Goal: Task Accomplishment & Management: Manage account settings

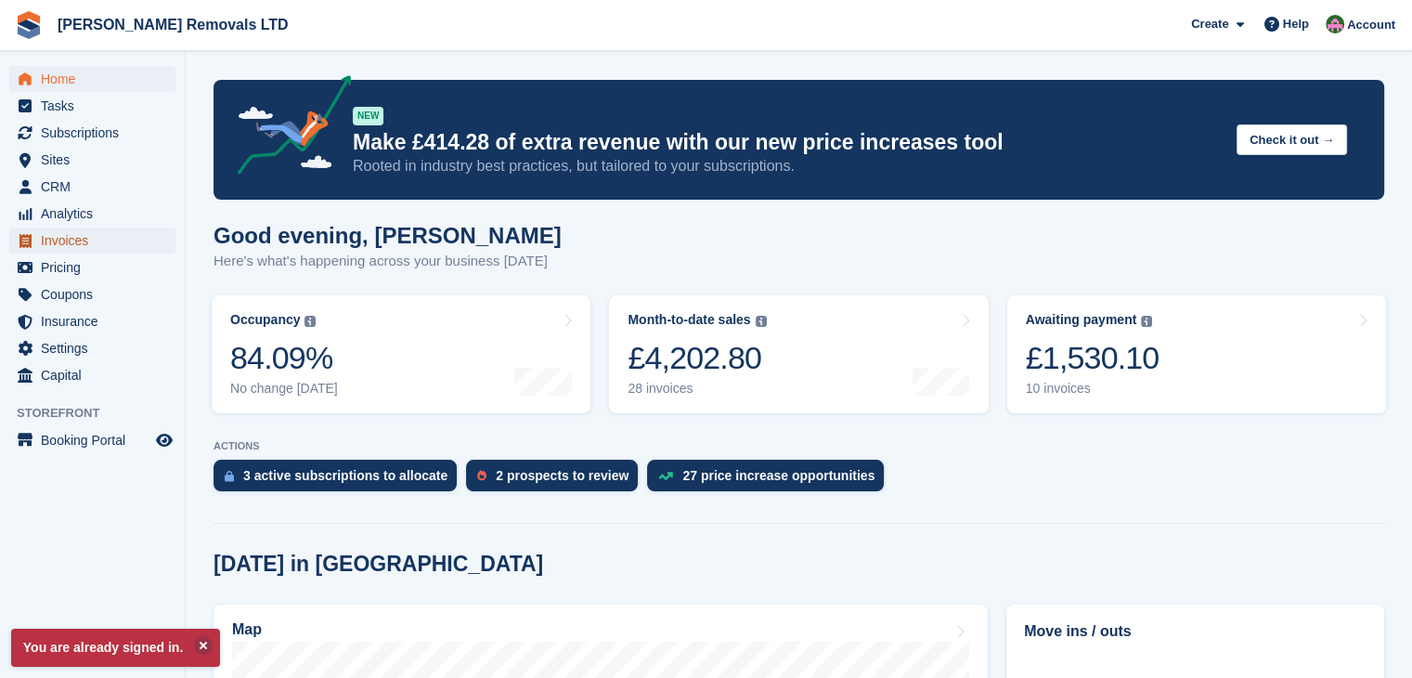
click at [53, 241] on span "Invoices" at bounding box center [96, 241] width 111 height 26
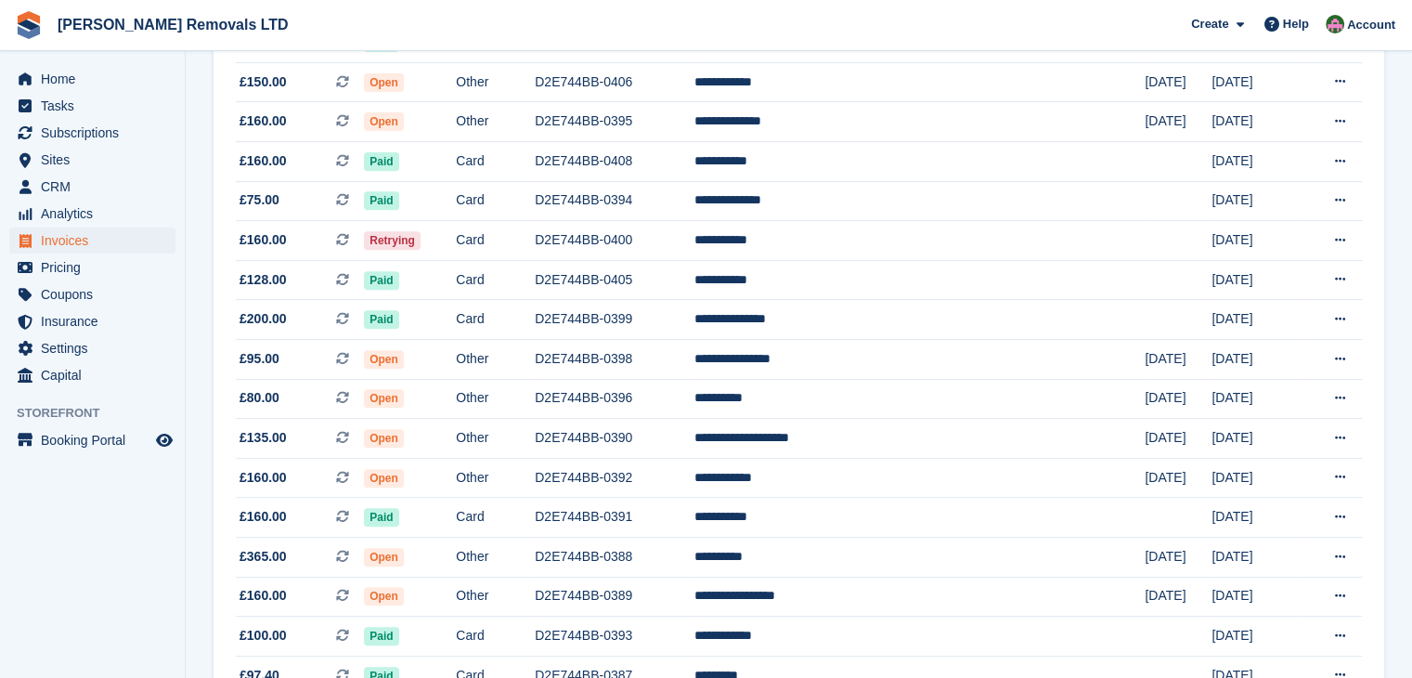
scroll to position [743, 0]
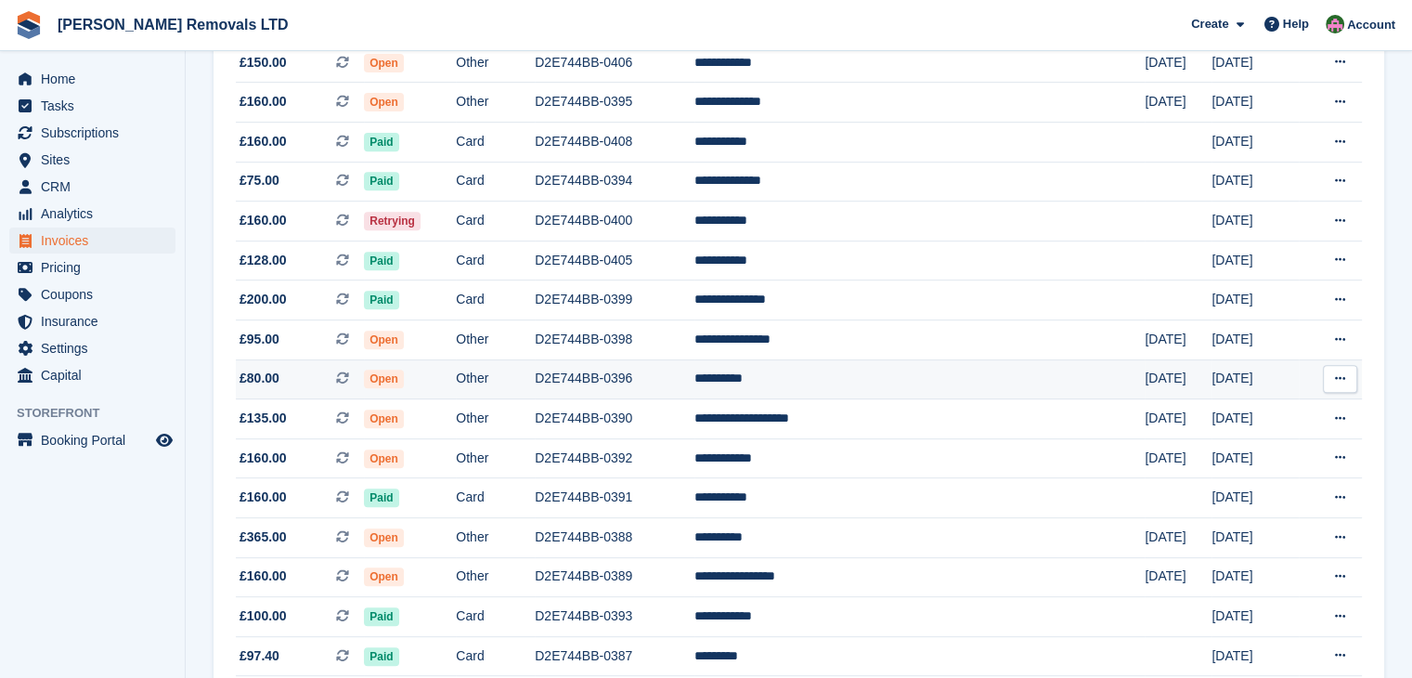
click at [456, 384] on td "Open" at bounding box center [410, 379] width 92 height 40
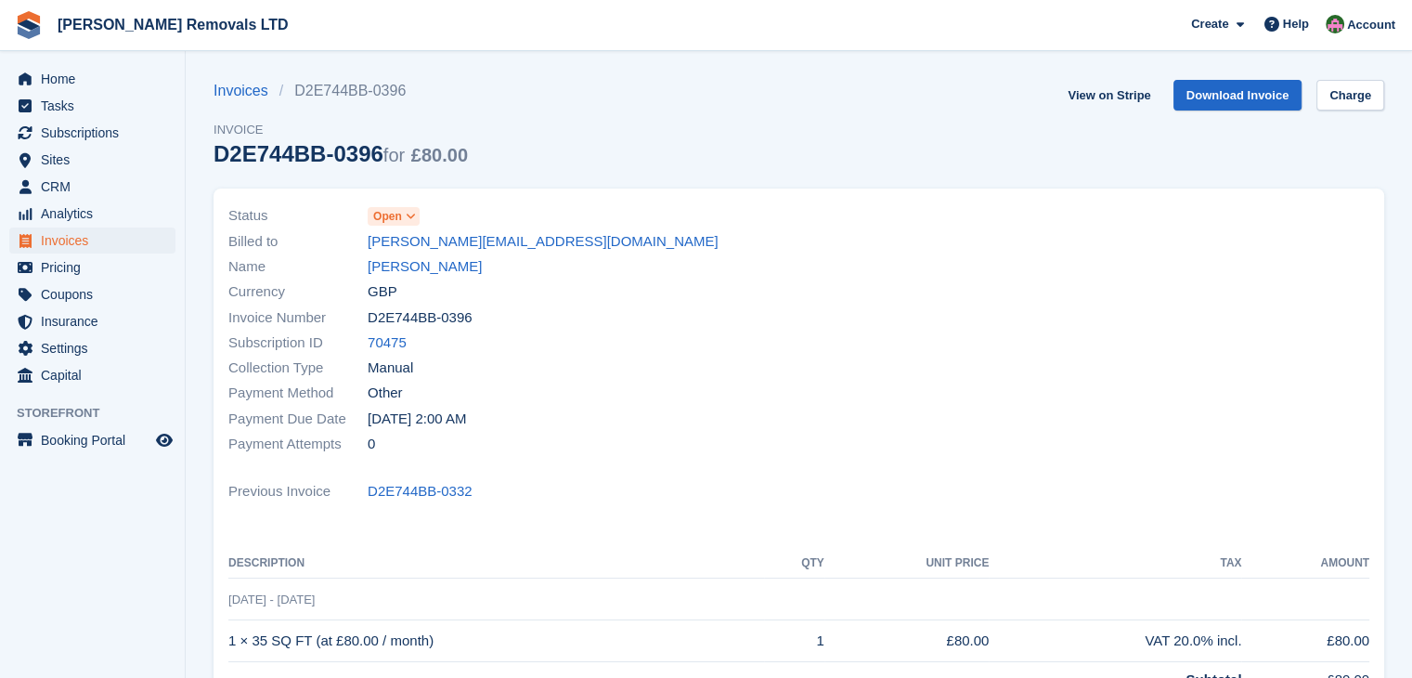
drag, startPoint x: 376, startPoint y: 153, endPoint x: 215, endPoint y: 168, distance: 161.3
click at [215, 168] on div "Invoices D2E744BB-0396 Invoice D2E744BB-0396 for £80.00" at bounding box center [341, 134] width 254 height 109
copy div "D2E744BB-0396"
click at [390, 219] on span "Open" at bounding box center [387, 216] width 29 height 17
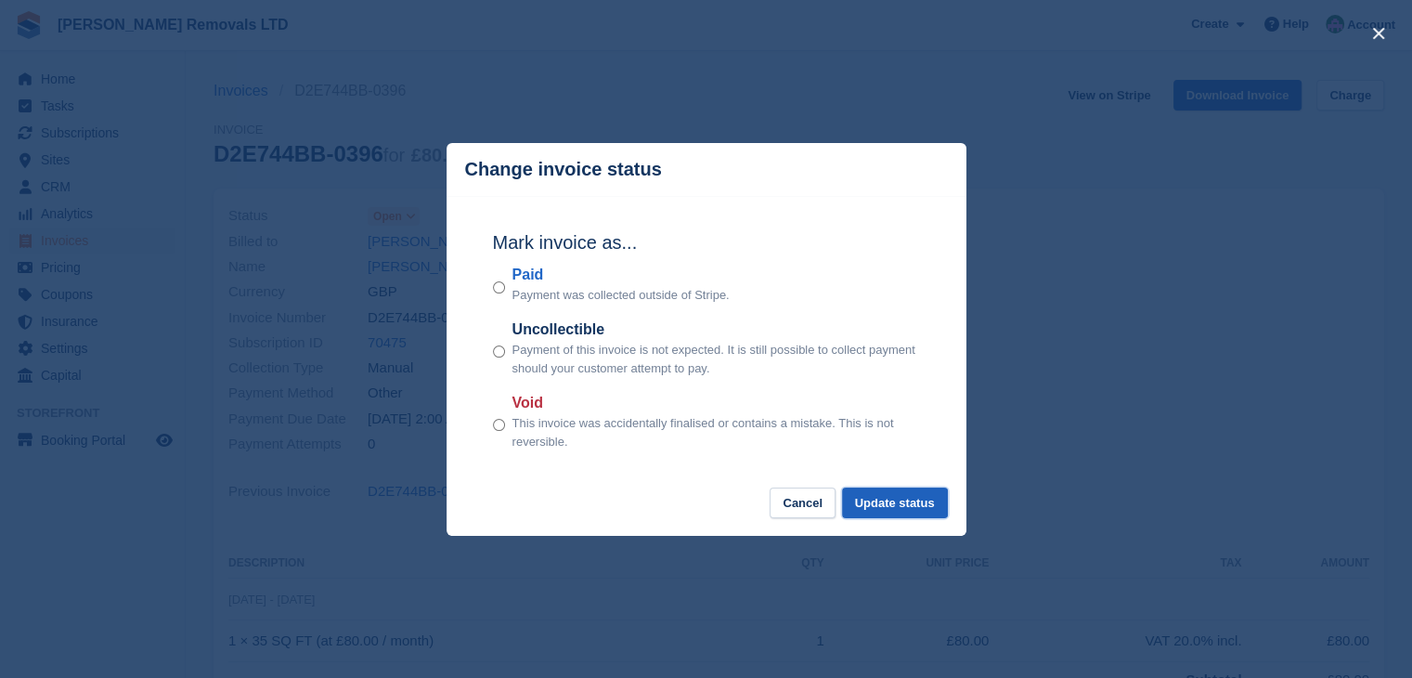
click at [898, 509] on button "Update status" at bounding box center [895, 503] width 106 height 31
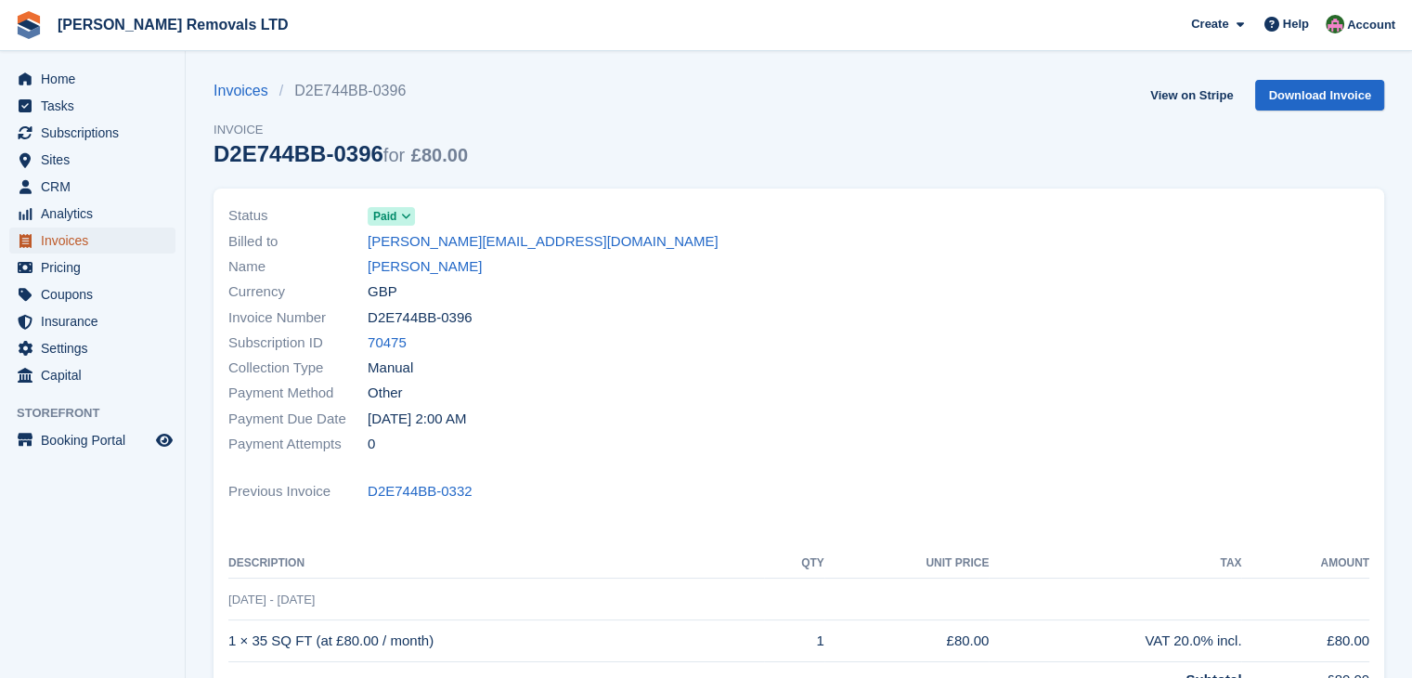
click at [54, 239] on span "Invoices" at bounding box center [96, 241] width 111 height 26
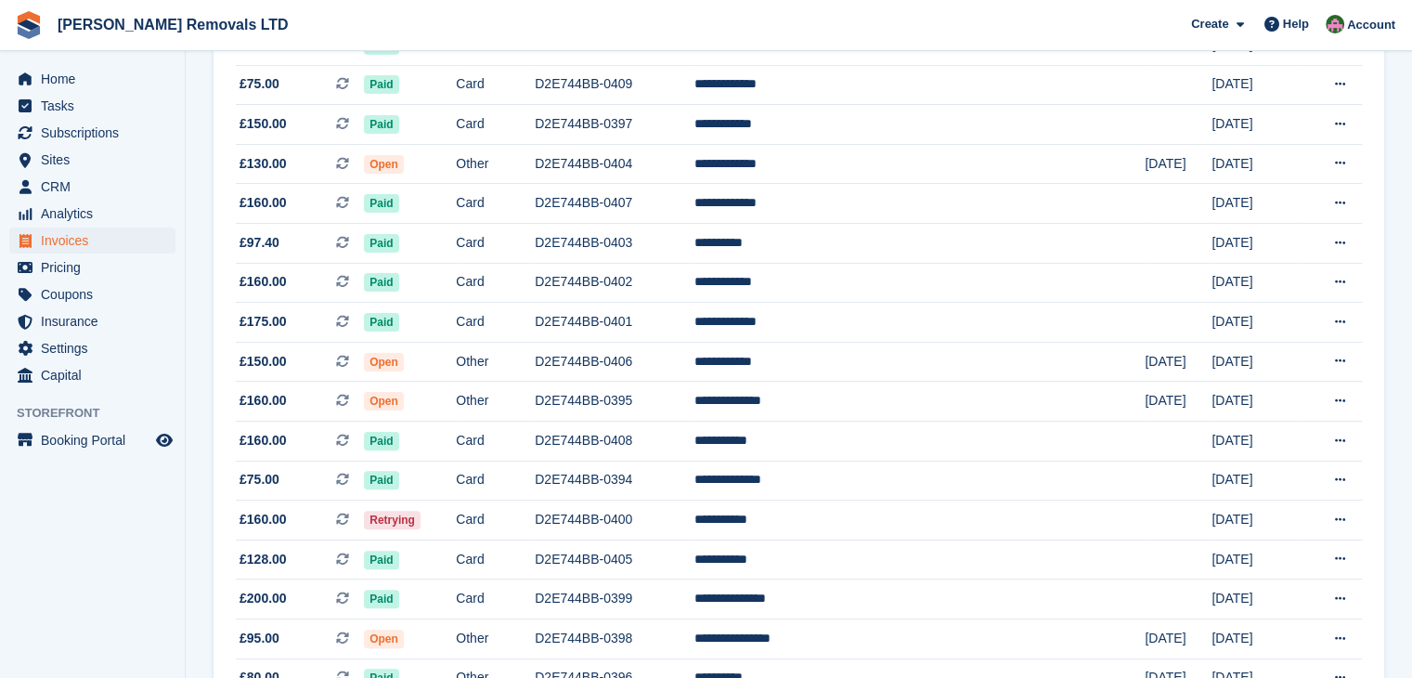
scroll to position [464, 0]
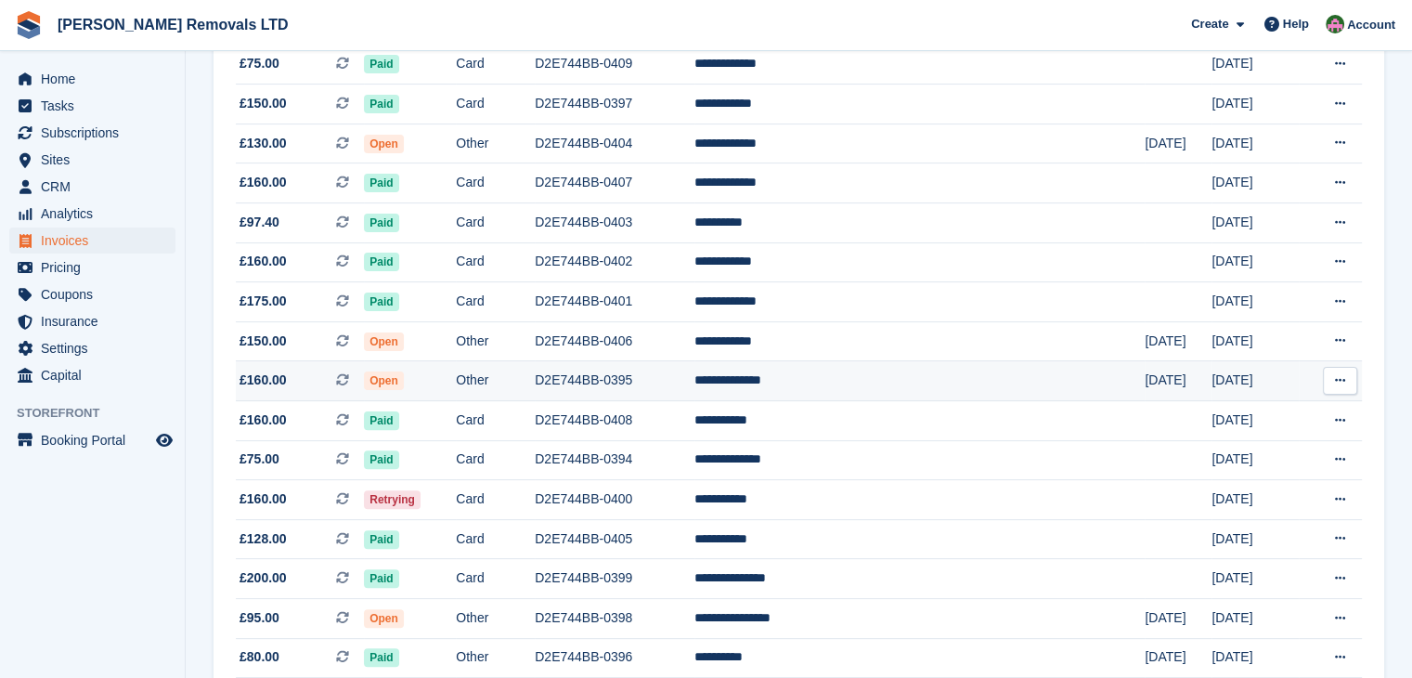
click at [535, 371] on td "Other" at bounding box center [495, 381] width 79 height 40
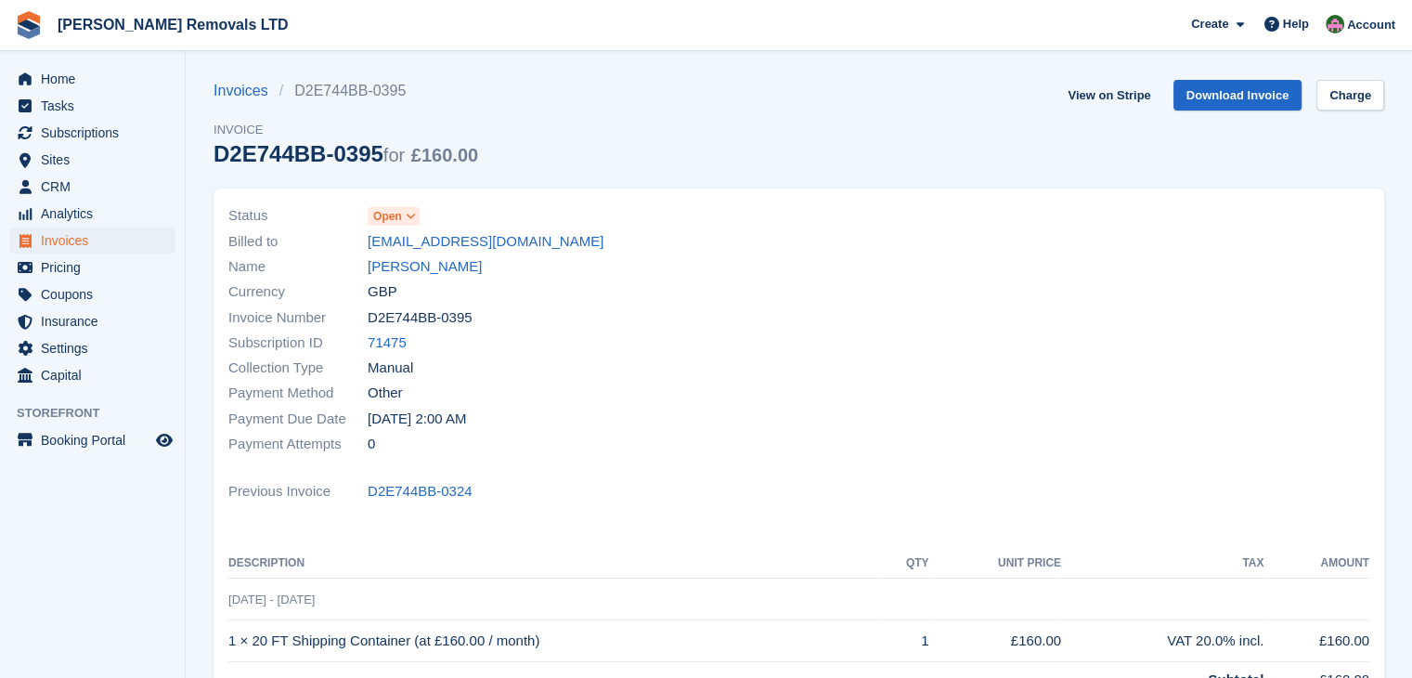
drag, startPoint x: 371, startPoint y: 146, endPoint x: 217, endPoint y: 152, distance: 154.3
click at [217, 152] on div "D2E744BB-0395 for £160.00" at bounding box center [346, 153] width 265 height 25
copy div "D2E744BB-0395"
click at [395, 214] on span "Open" at bounding box center [387, 216] width 29 height 17
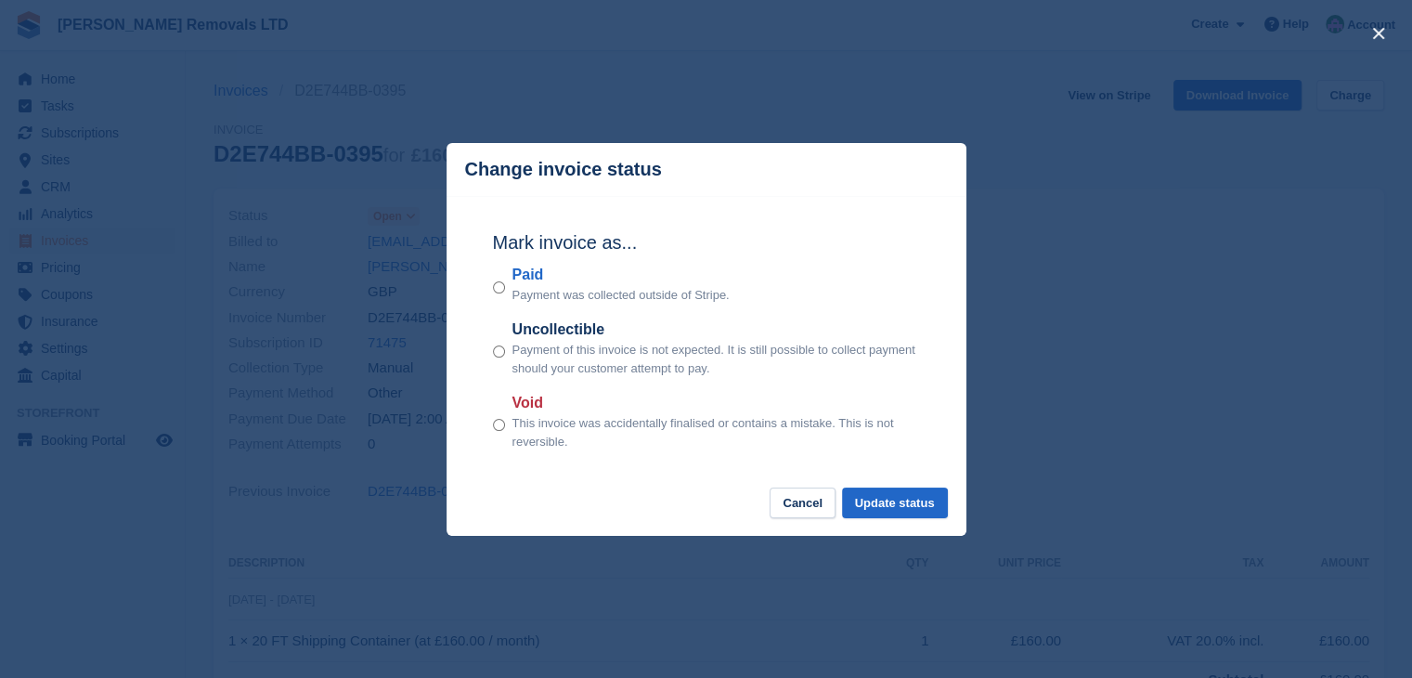
click at [505, 289] on div "Paid Payment was collected outside of Stripe." at bounding box center [706, 284] width 427 height 41
click at [899, 502] on button "Update status" at bounding box center [895, 503] width 106 height 31
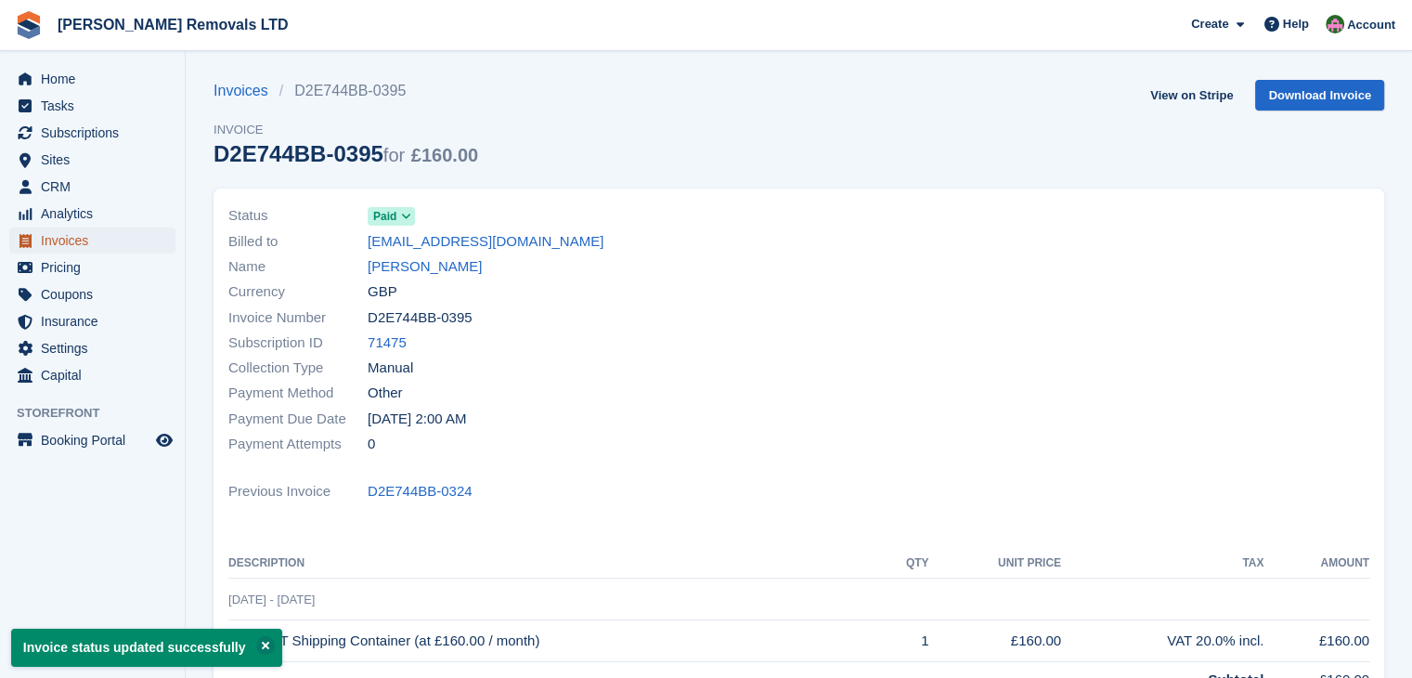
click at [72, 246] on span "Invoices" at bounding box center [96, 241] width 111 height 26
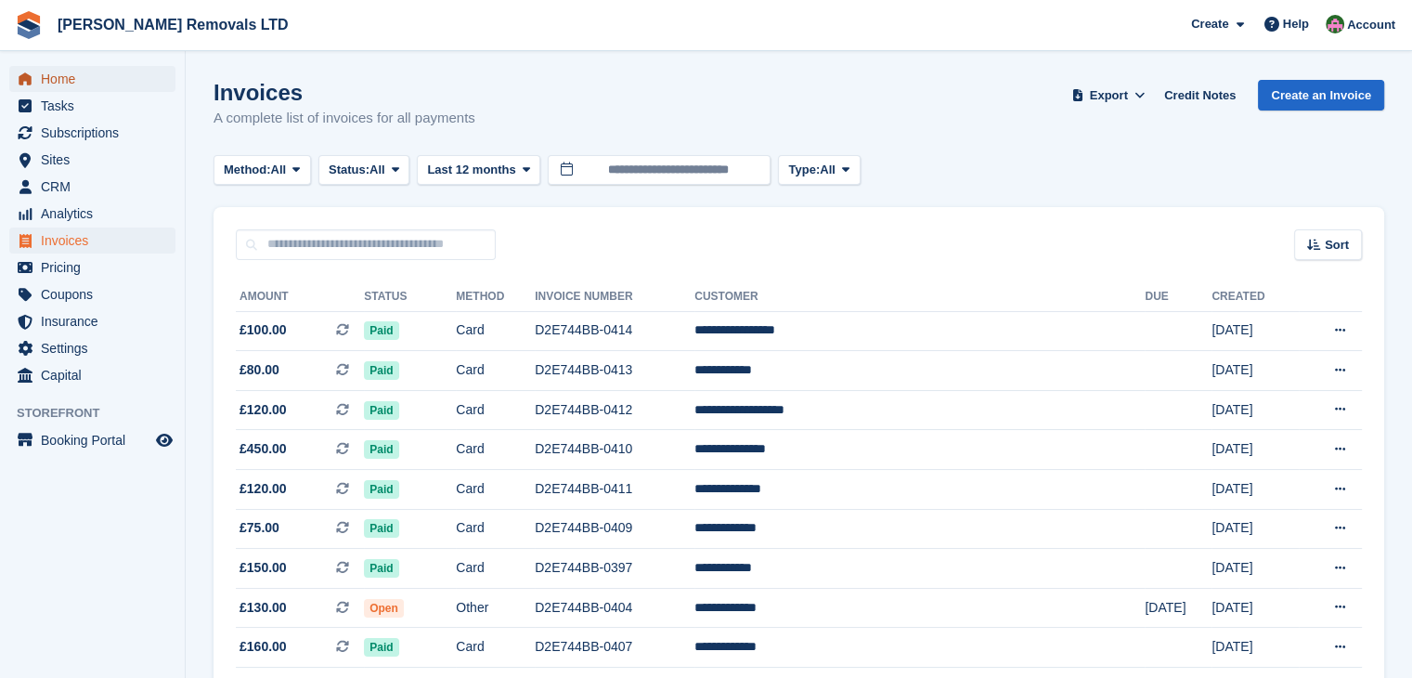
click at [46, 79] on span "Home" at bounding box center [96, 79] width 111 height 26
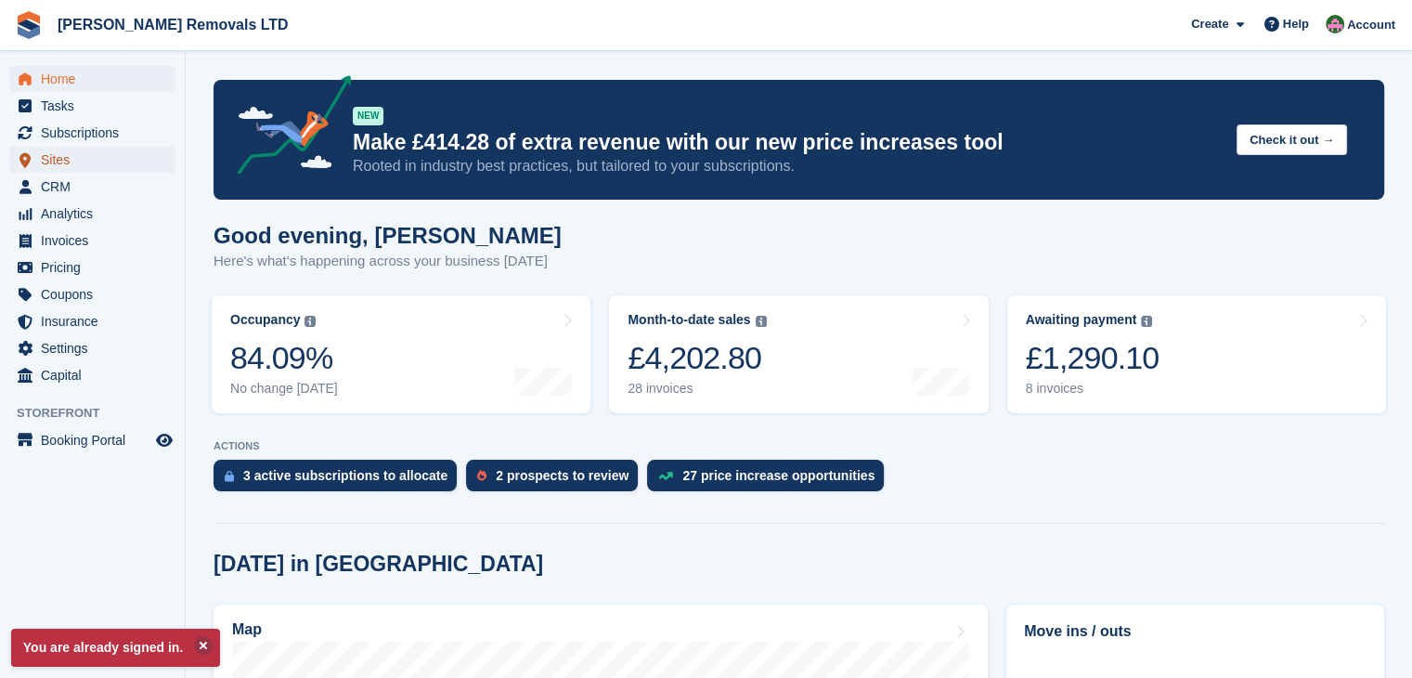
click at [62, 159] on span "Sites" at bounding box center [96, 160] width 111 height 26
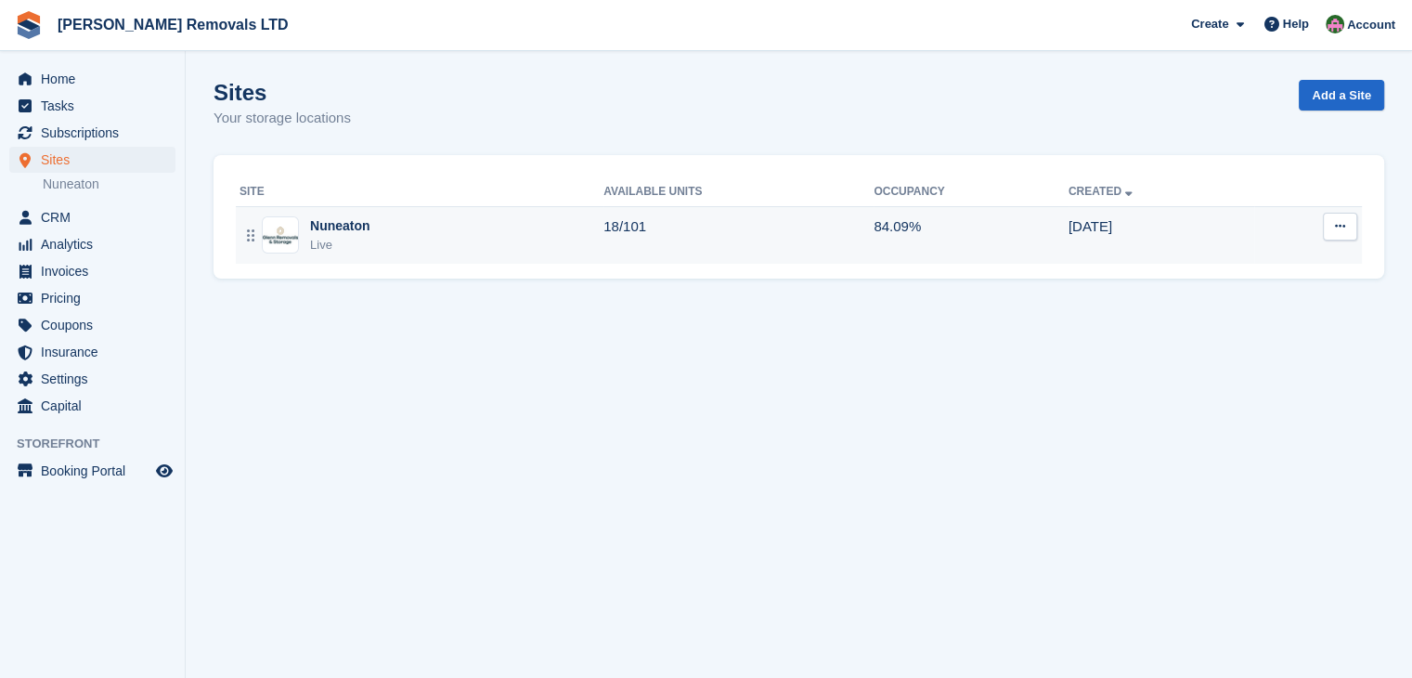
click at [409, 211] on td "Nuneaton Live" at bounding box center [420, 235] width 368 height 58
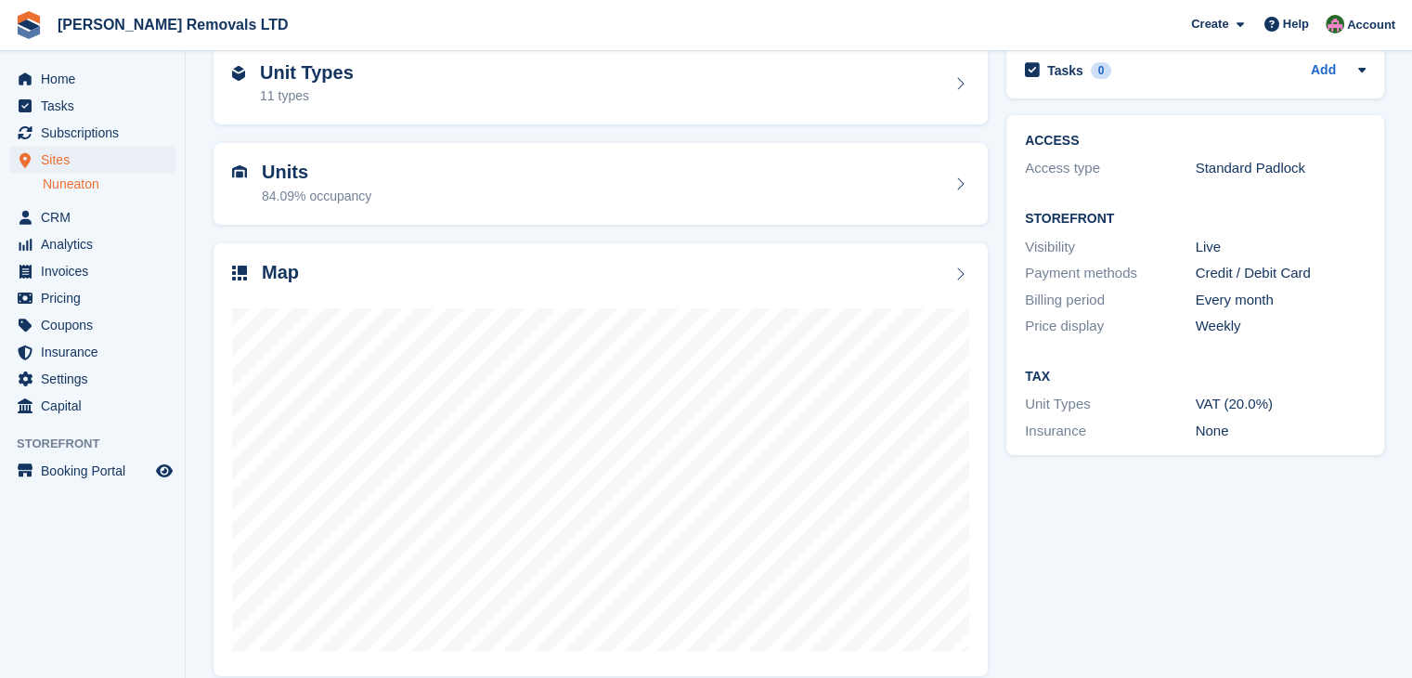
scroll to position [114, 0]
